Goal: Task Accomplishment & Management: Manage account settings

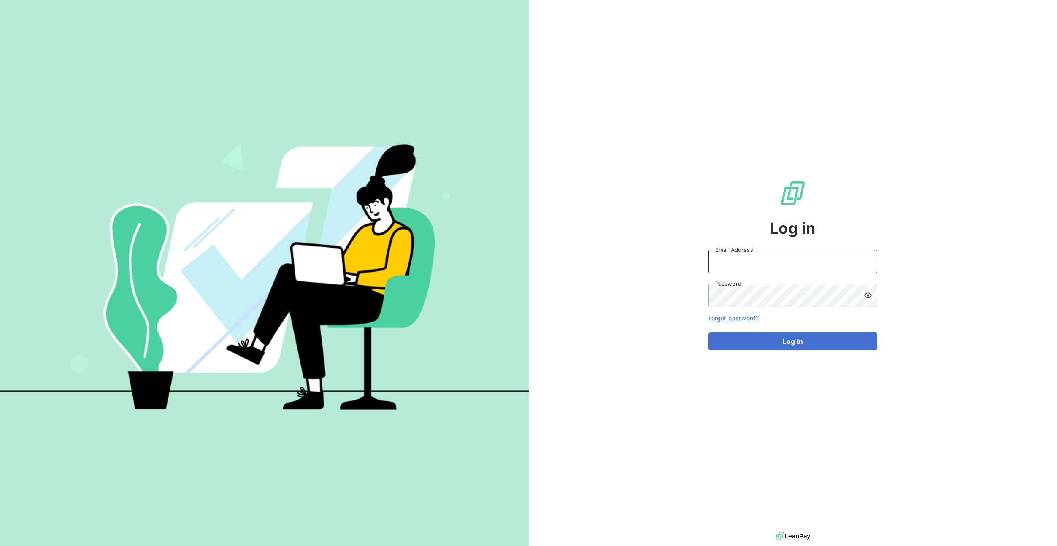
click at [755, 263] on input "Email Address" at bounding box center [792, 262] width 169 height 24
paste input "custimo"
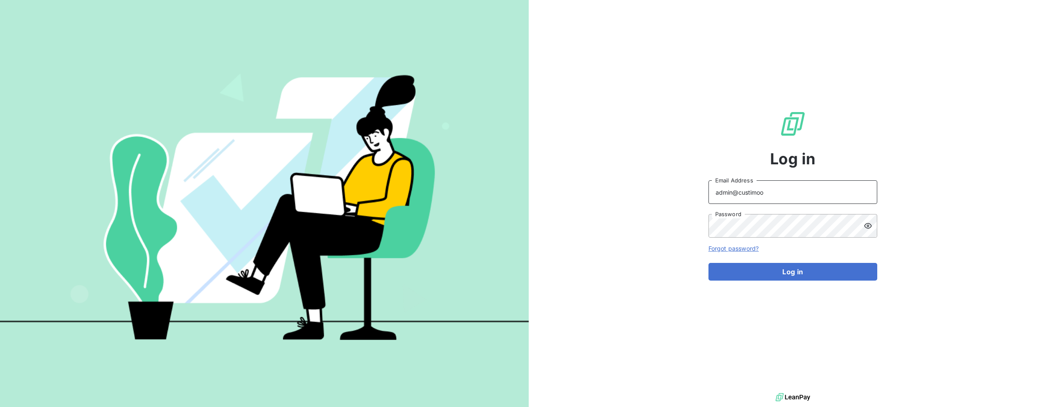
type input "admin@custimoo"
click at [820, 267] on button "Log in" at bounding box center [792, 272] width 169 height 18
click at [809, 262] on form "admin@custimoo Email Address Password Forgot password? Log in" at bounding box center [792, 231] width 169 height 100
click at [808, 273] on button "Log in" at bounding box center [792, 272] width 169 height 18
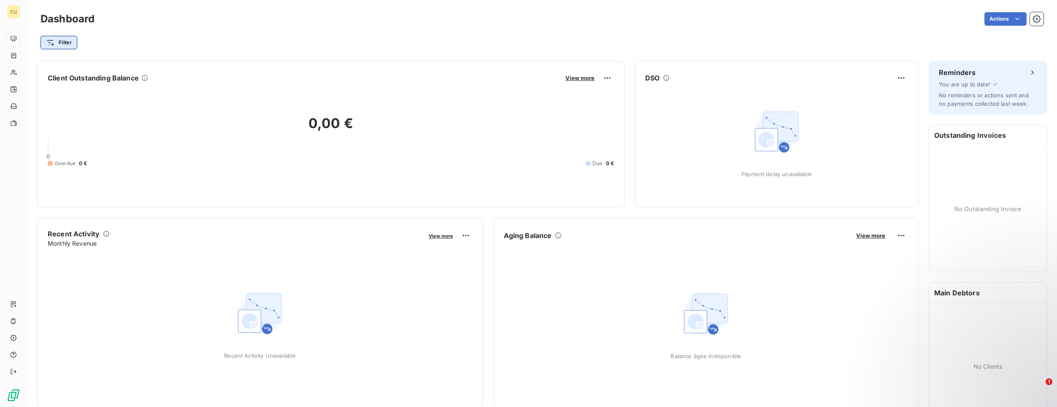
click at [61, 46] on html "CU Dashboard Actions Filter Client Outstanding Balance View more 0,00 € 0 Overd…" at bounding box center [528, 203] width 1057 height 407
click at [116, 40] on html "CU Dashboard Actions Filter Search and Select Client Reminder plan Outstanding …" at bounding box center [528, 203] width 1057 height 407
click at [59, 41] on html "CU Dashboard Actions Filter Client Outstanding Balance View more 0,00 € 0 Overd…" at bounding box center [528, 203] width 1057 height 407
click at [221, 43] on div "Filter" at bounding box center [541, 43] width 1003 height 16
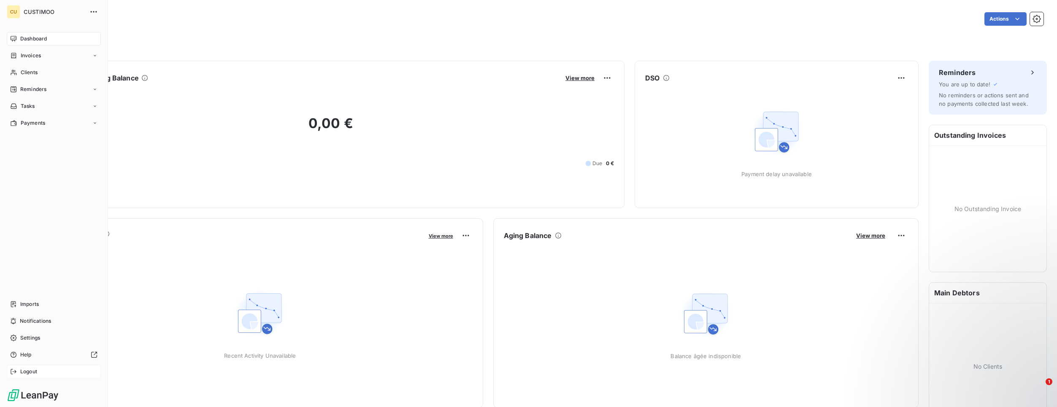
click at [17, 370] on div "Logout" at bounding box center [54, 371] width 94 height 13
